Goal: Check status: Check status

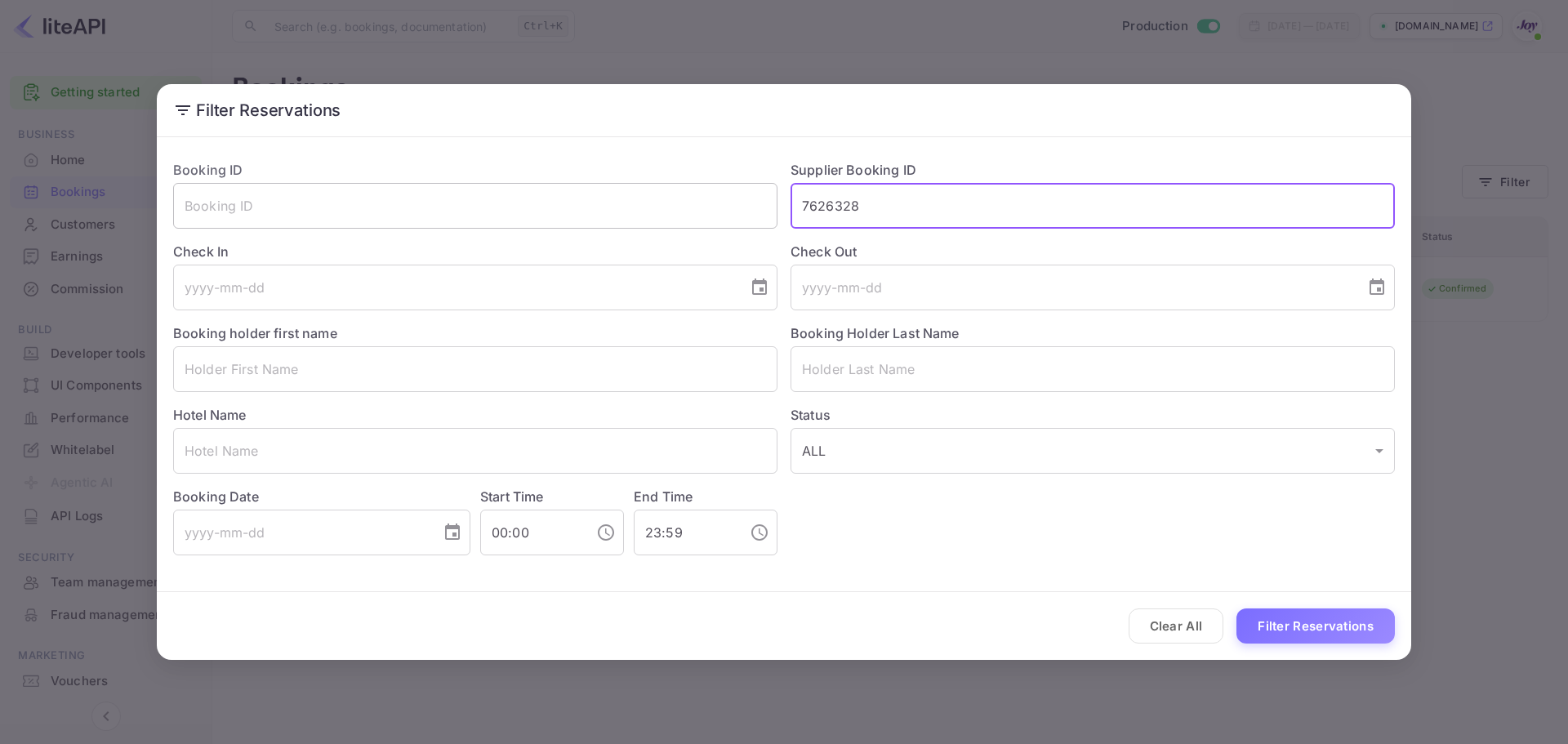
drag, startPoint x: 0, startPoint y: 0, endPoint x: 699, endPoint y: 206, distance: 728.7
click at [699, 206] on div "Booking ID ​ Supplier Booking ID 7626328 ​ Check In ​ Check Out ​ Booking holde…" at bounding box center [777, 352] width 1235 height 408
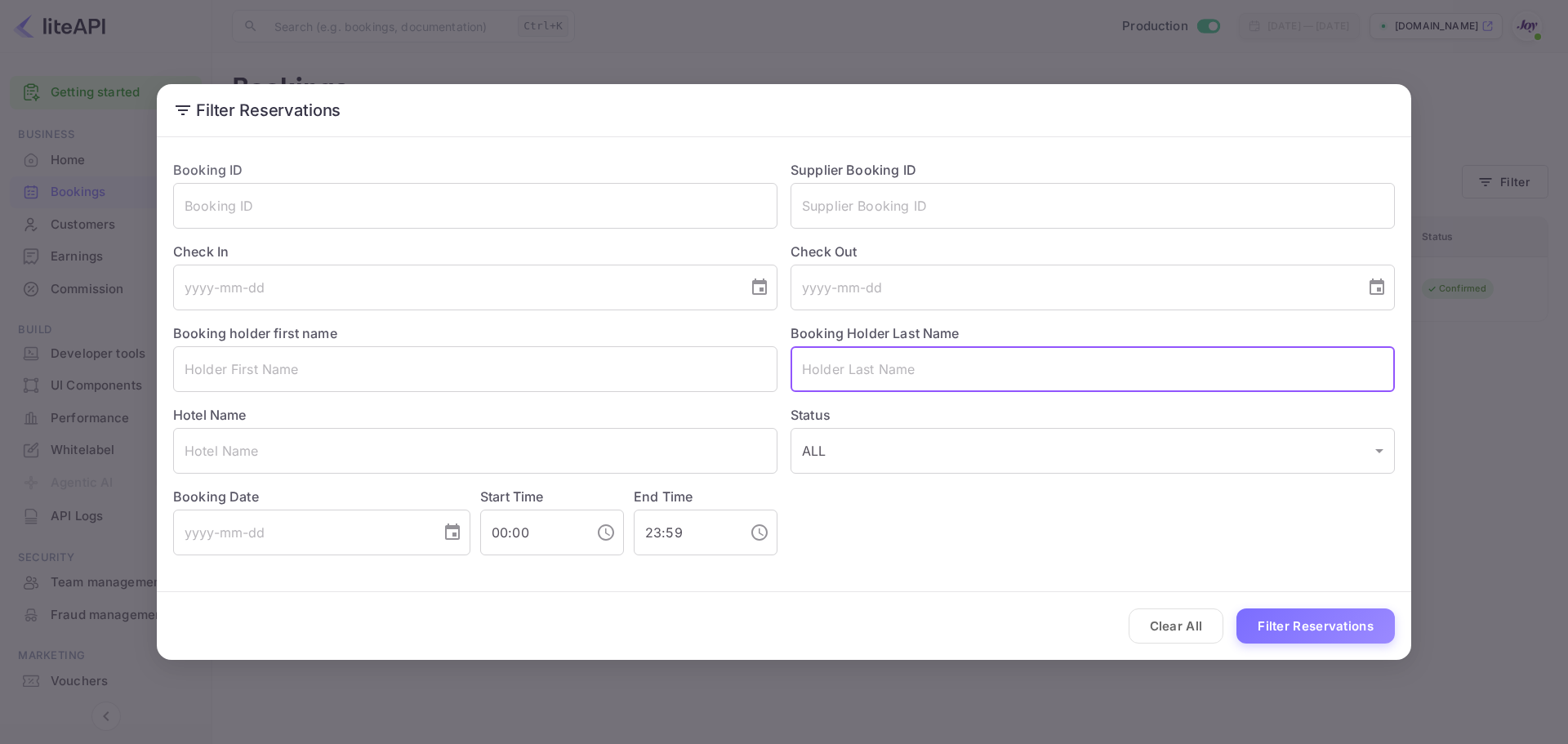
drag, startPoint x: 858, startPoint y: 370, endPoint x: 381, endPoint y: 60, distance: 568.9
click at [835, 357] on input "text" at bounding box center [1093, 369] width 605 height 46
click at [467, 374] on input "text" at bounding box center [475, 369] width 605 height 46
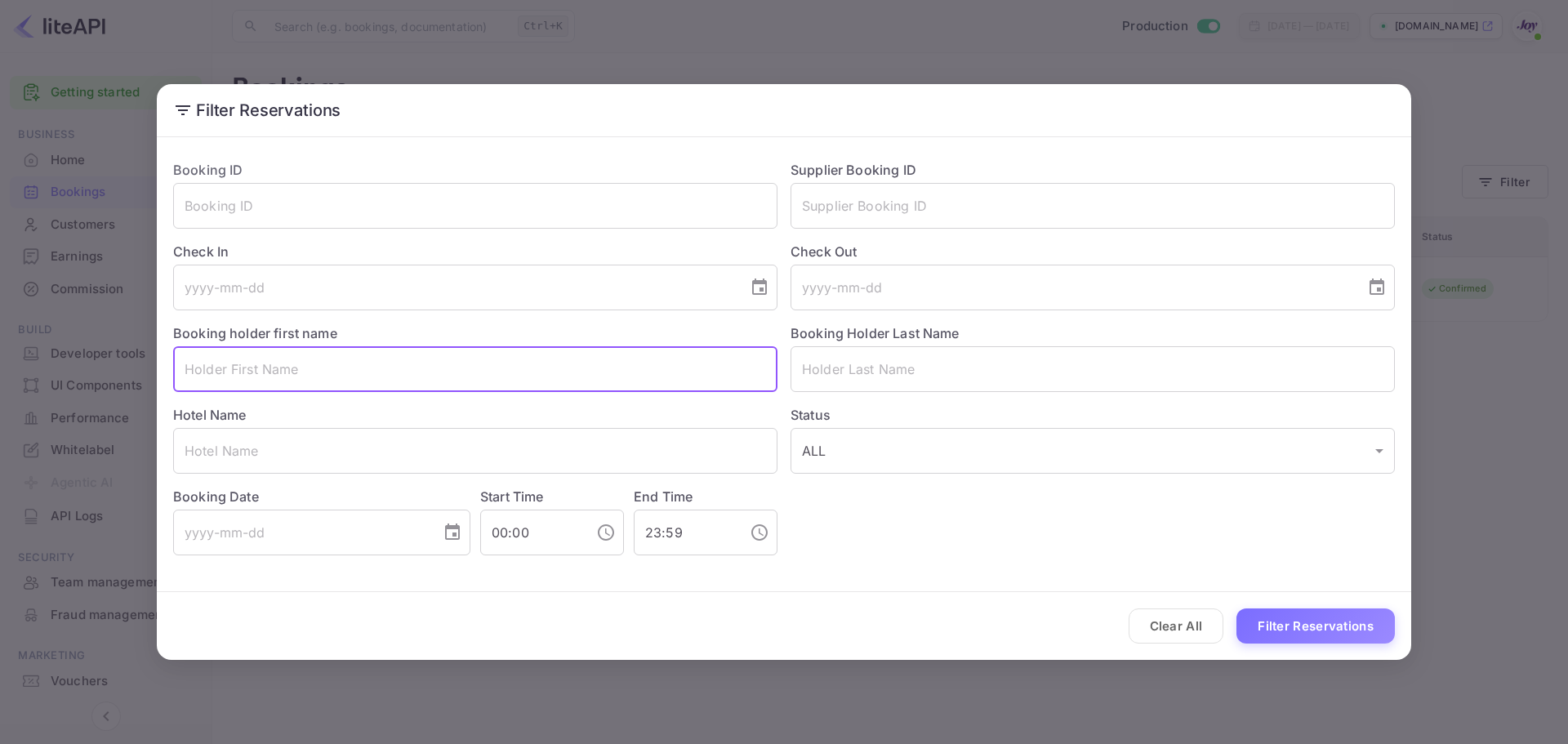
paste input "[PERSON_NAME]"
click at [251, 371] on input "[PERSON_NAME]" at bounding box center [475, 369] width 605 height 46
type input "[PERSON_NAME]"
click at [879, 367] on input "text" at bounding box center [1093, 369] width 605 height 46
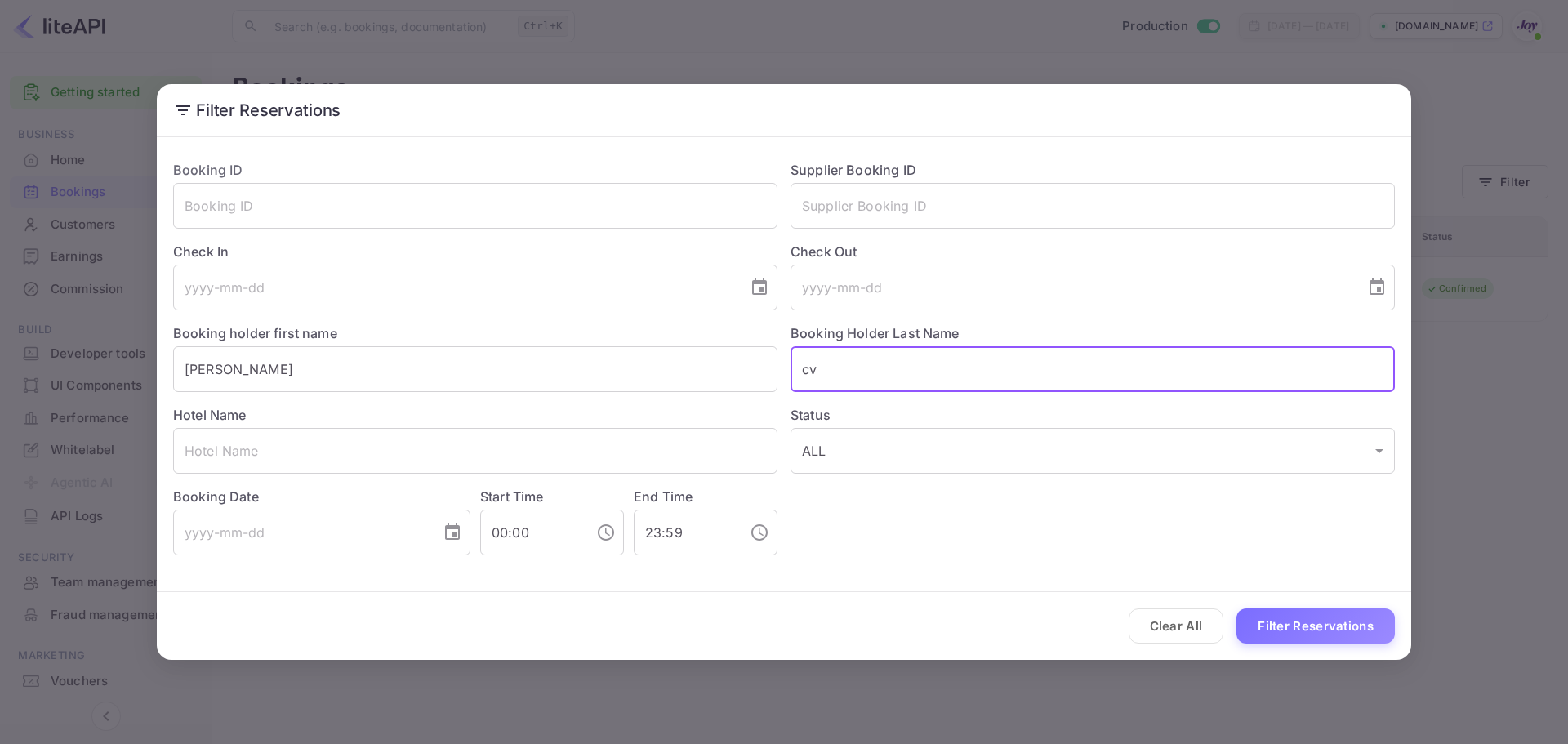
type input "c"
paste input "Dicks"
type input "Dicks"
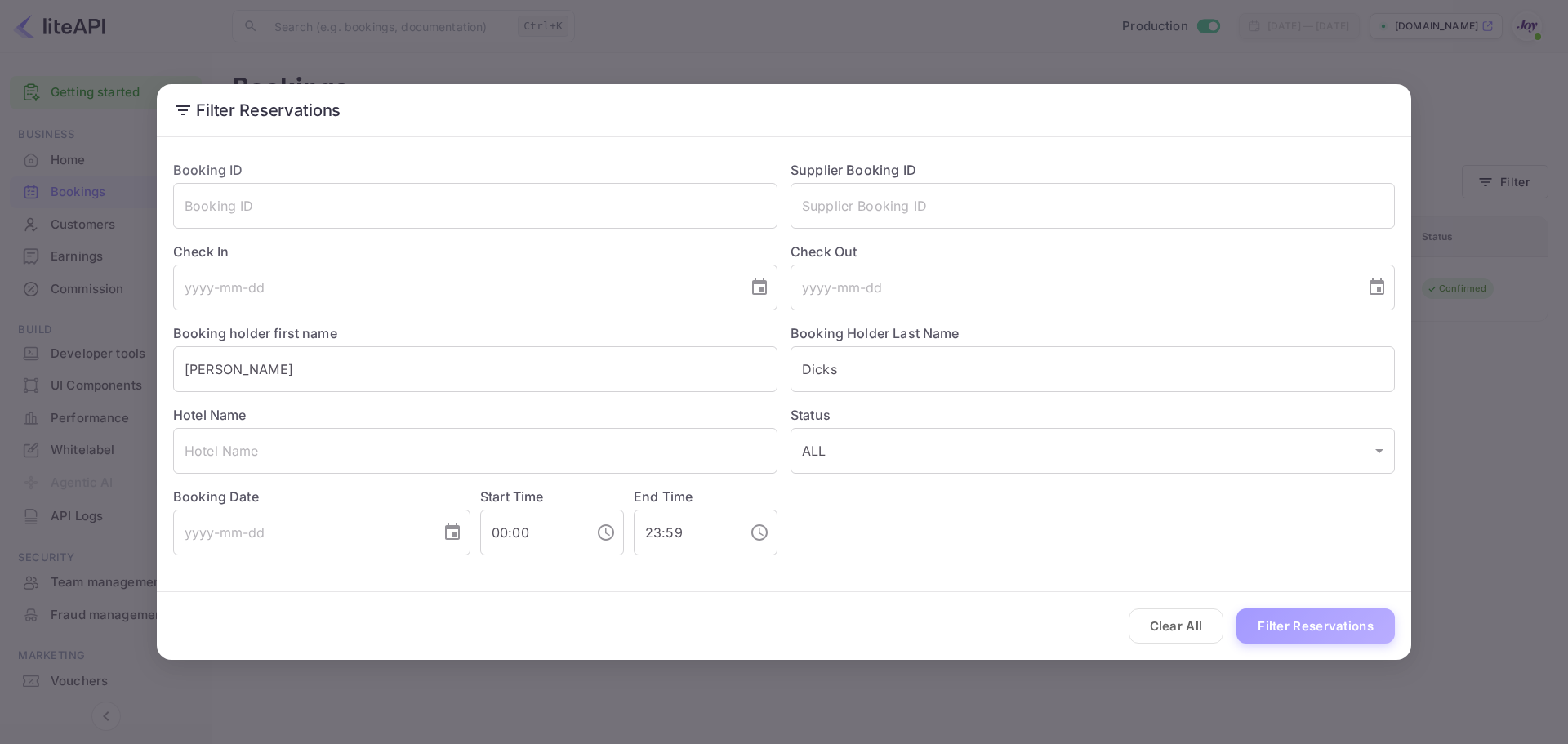
click at [1297, 632] on button "Filter Reservations" at bounding box center [1316, 627] width 158 height 35
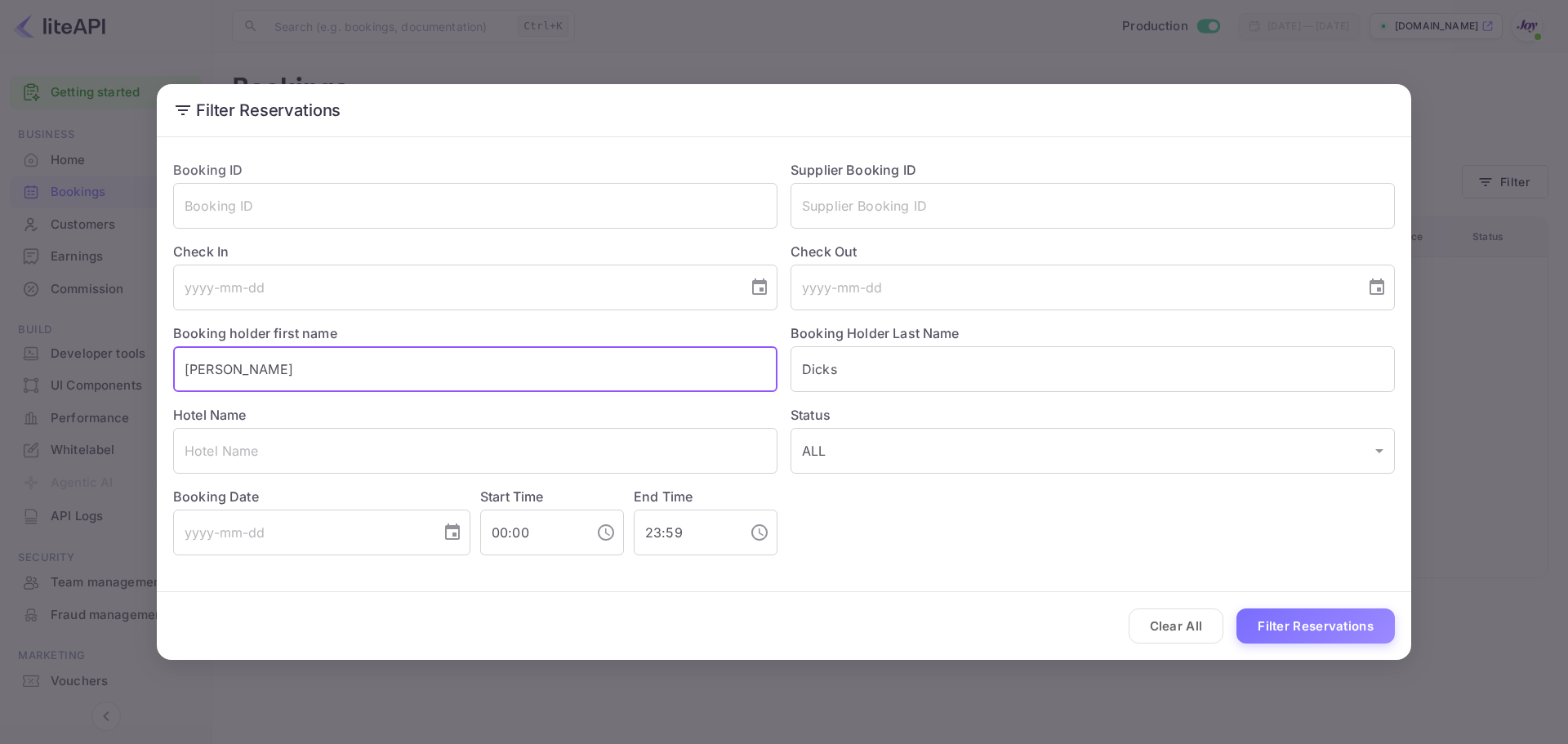
drag, startPoint x: 283, startPoint y: 372, endPoint x: 158, endPoint y: 368, distance: 125.1
click at [159, 369] on div "Booking ID ​ Supplier Booking ID ​ Check In ​ Check Out ​ Booking holder first …" at bounding box center [784, 358] width 1254 height 428
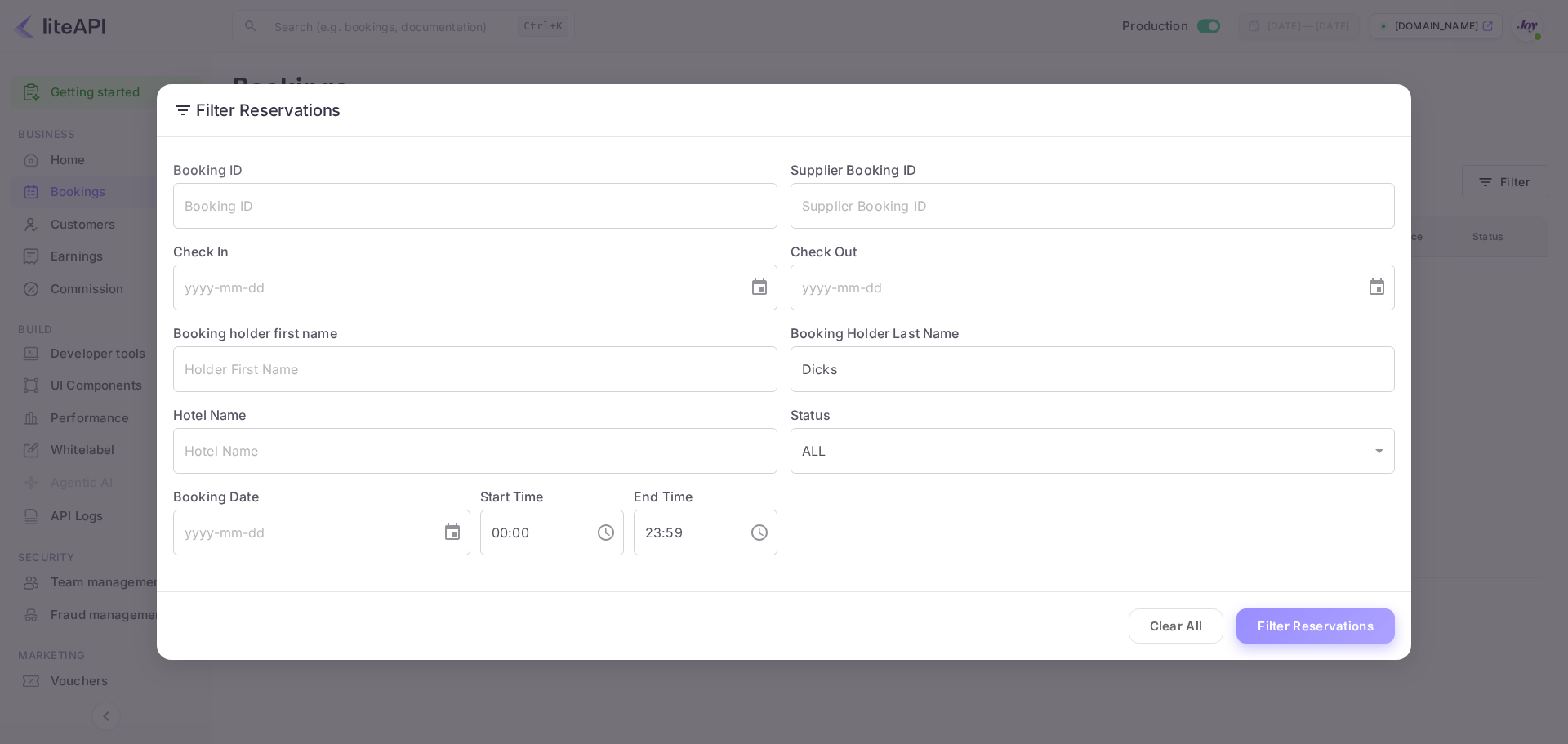
click at [1322, 623] on button "Filter Reservations" at bounding box center [1316, 627] width 158 height 35
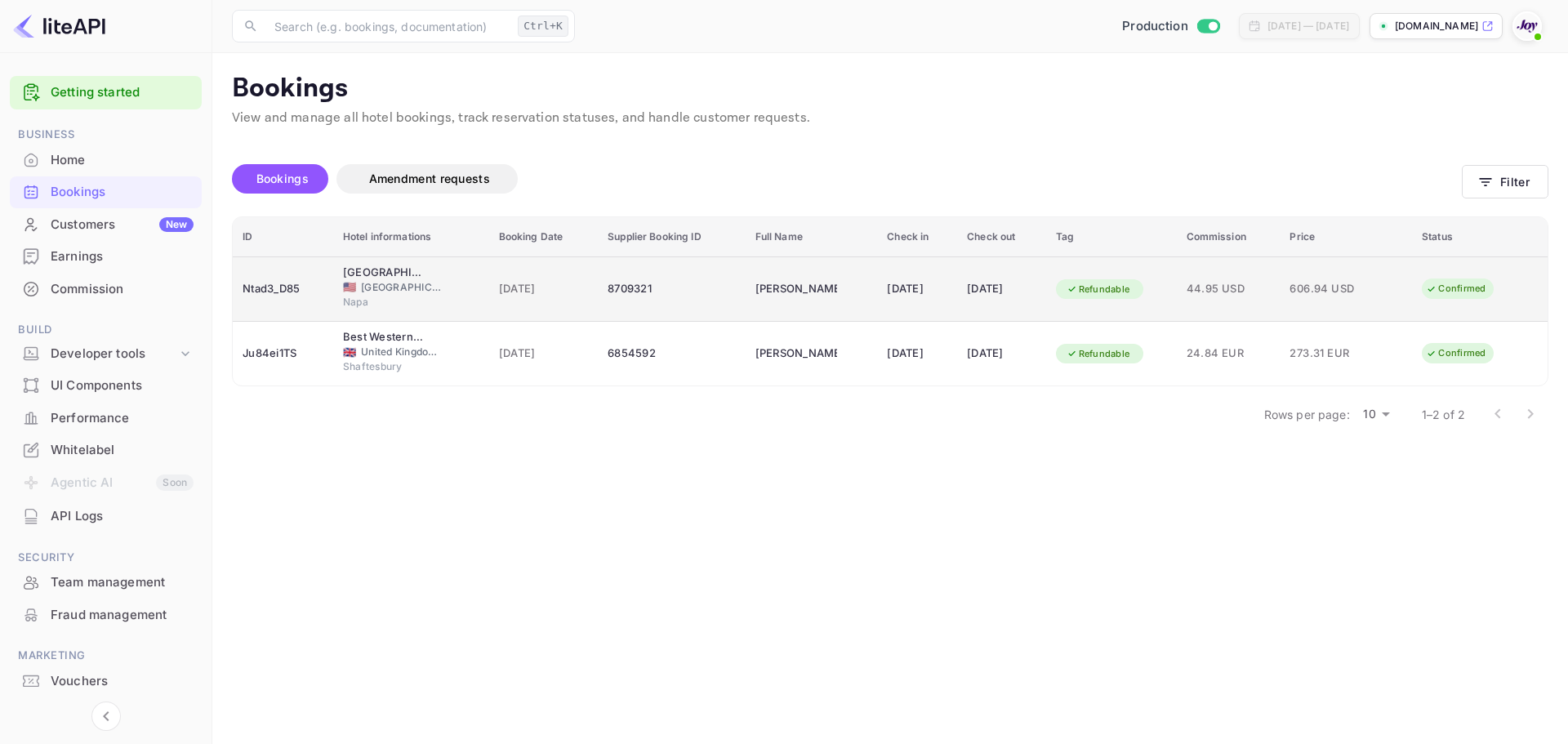
click at [693, 303] on td "8709321" at bounding box center [672, 289] width 148 height 65
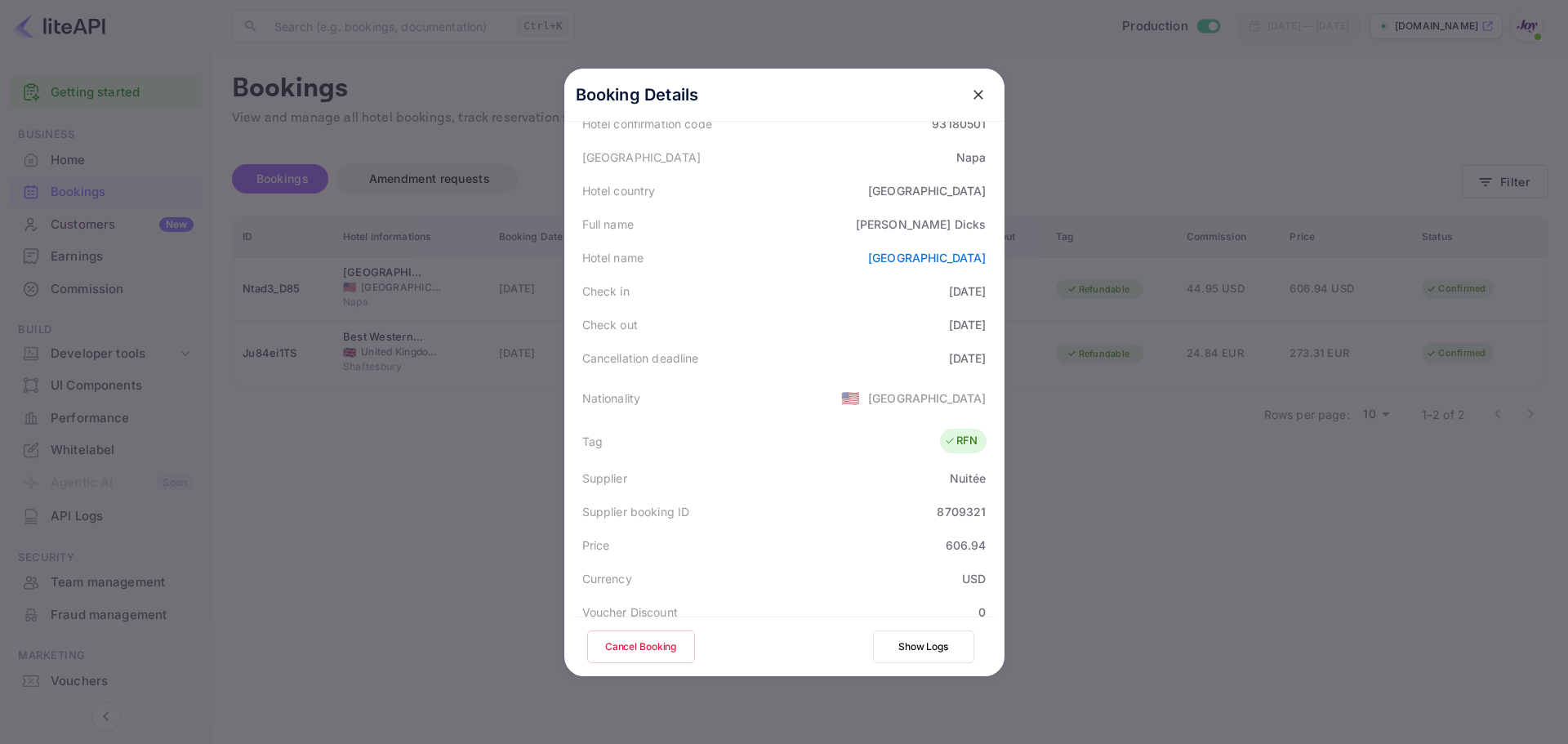
scroll to position [362, 0]
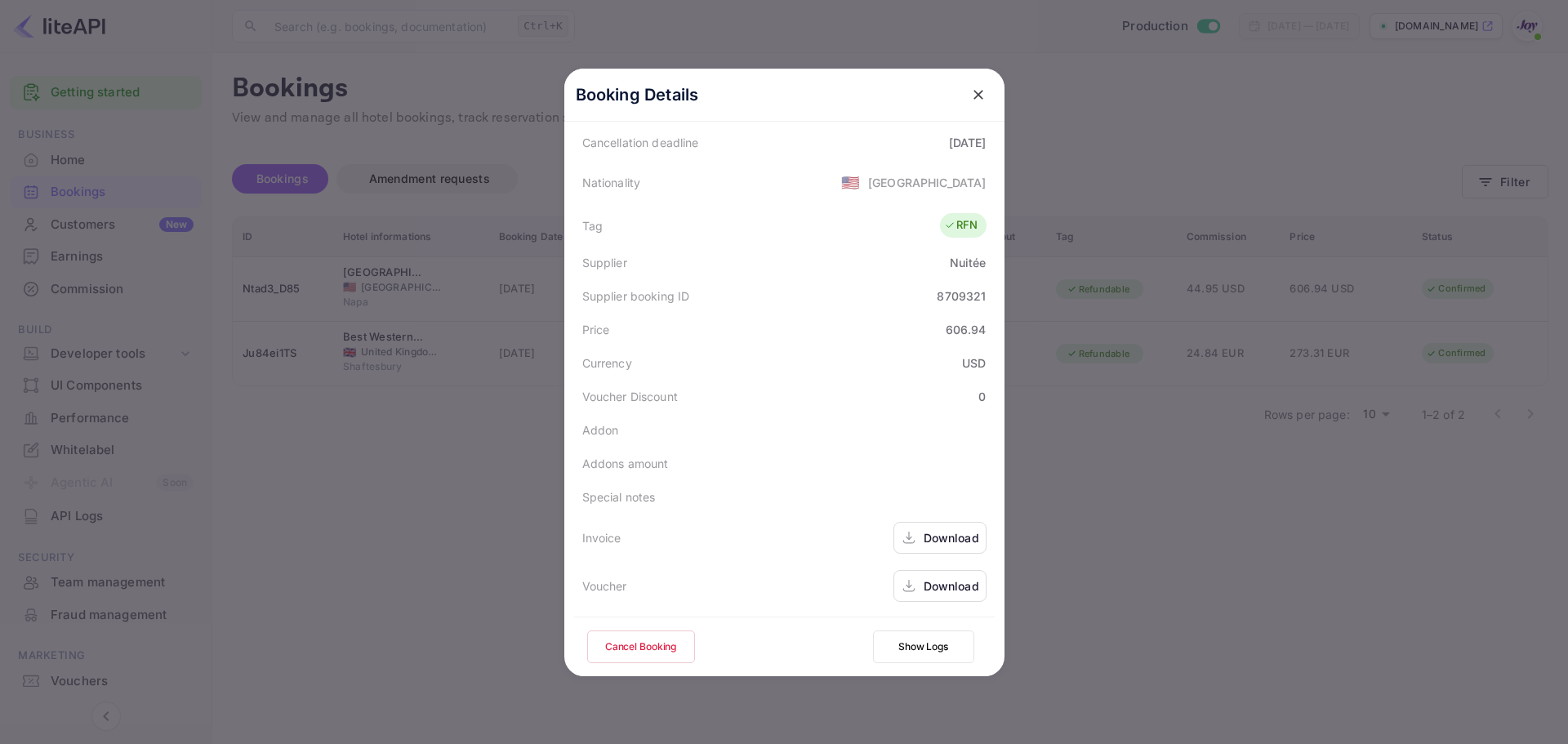
click at [941, 537] on div "Download" at bounding box center [951, 538] width 56 height 17
click at [962, 587] on div "Download" at bounding box center [951, 586] width 56 height 17
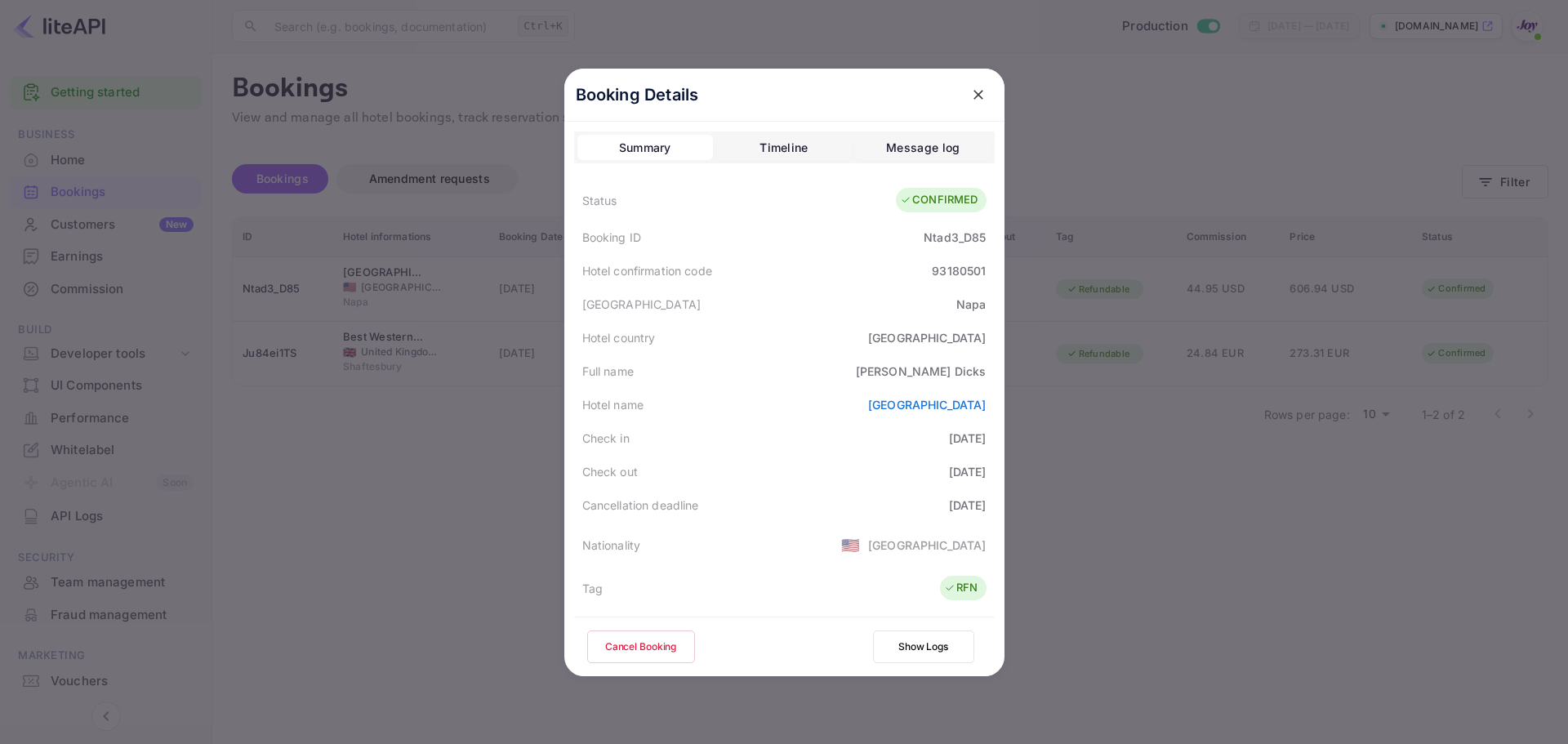
drag, startPoint x: 795, startPoint y: 407, endPoint x: 992, endPoint y: 407, distance: 197.0
click at [992, 407] on div "Booking Details Summary Timeline Message log Status CONFIRMED Booking ID Ntad3_…" at bounding box center [784, 372] width 441 height 608
copy link "[GEOGRAPHIC_DATA]"
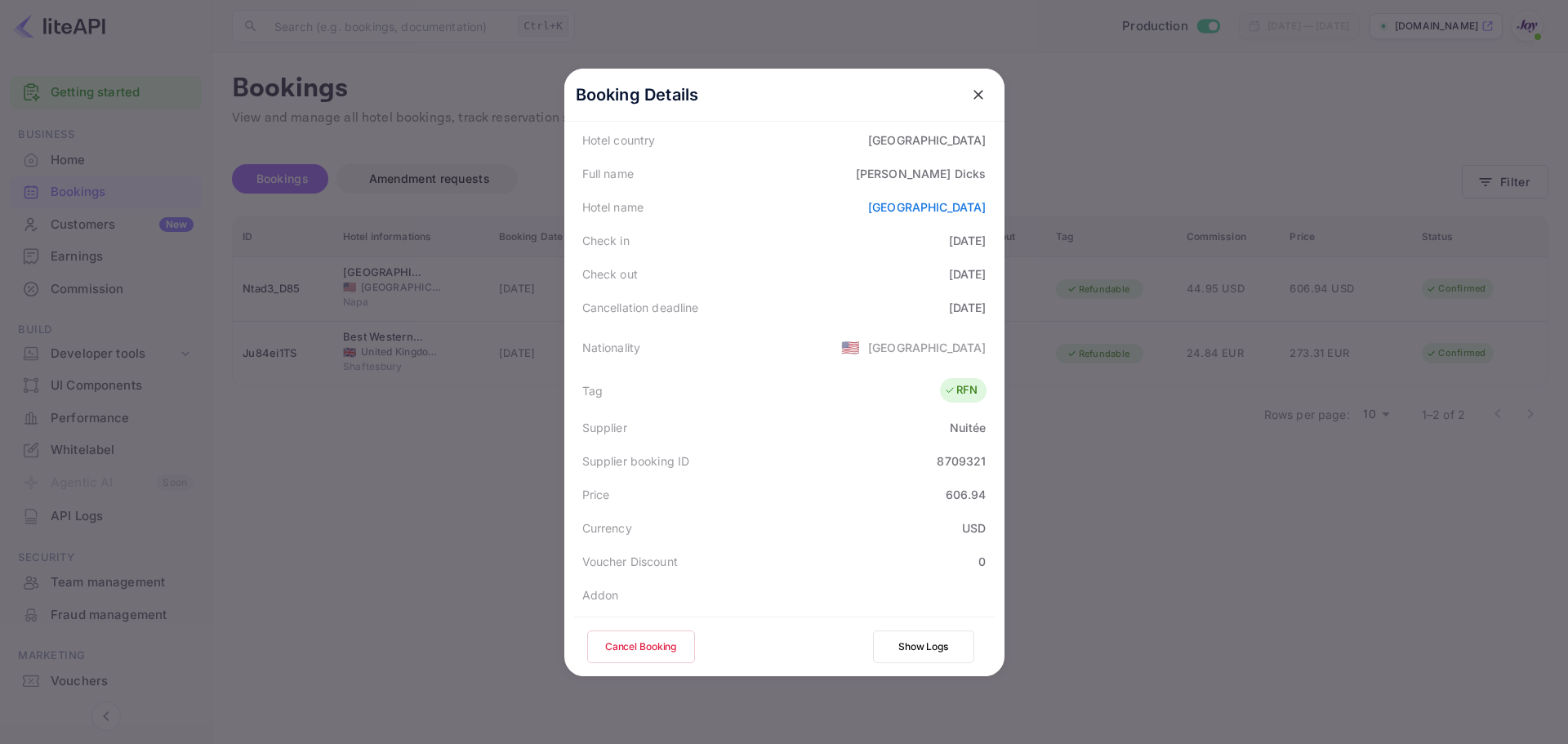
scroll to position [362, 0]
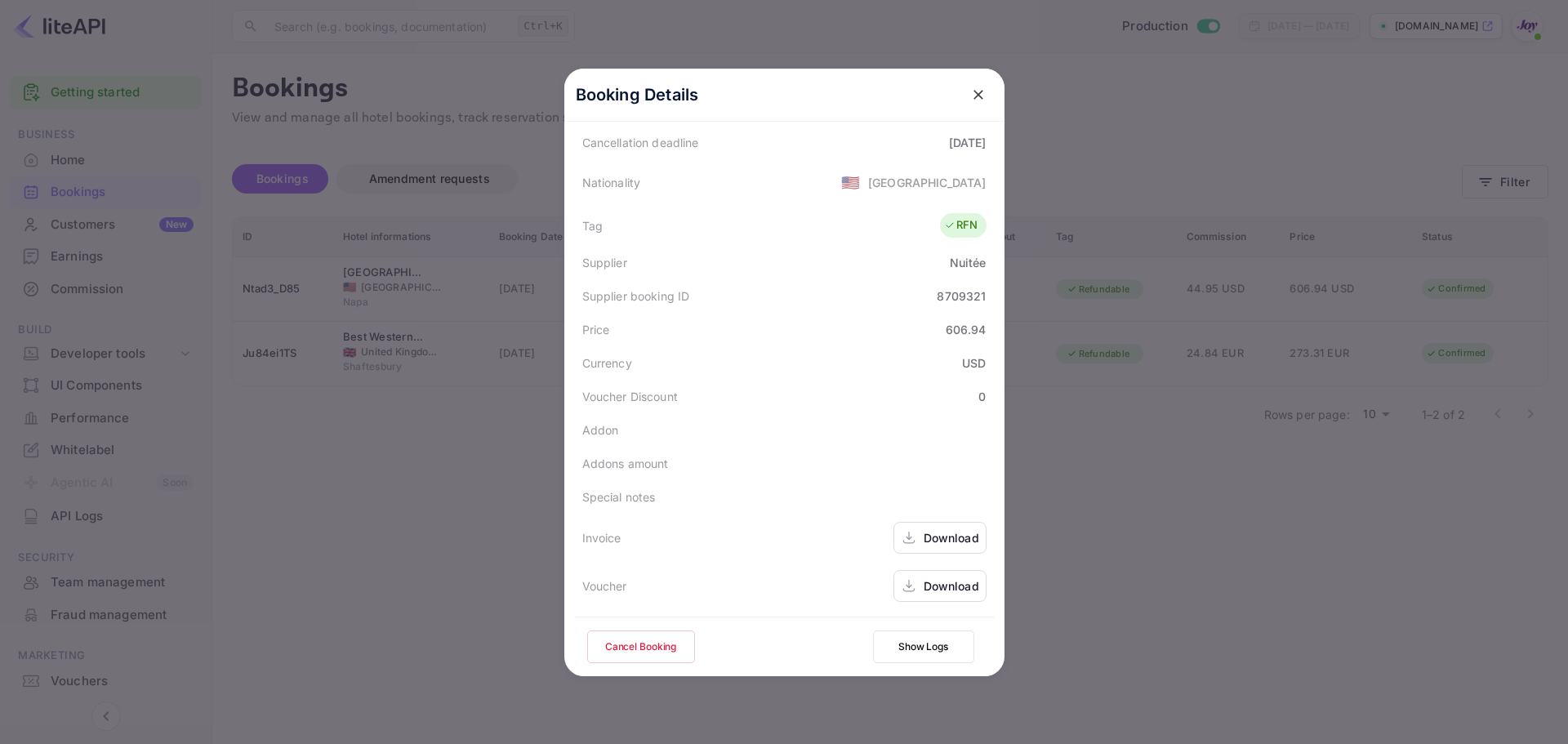
click at [948, 295] on div "8709321" at bounding box center [961, 296] width 49 height 17
copy div "8709321"
